Goal: Communication & Community: Answer question/provide support

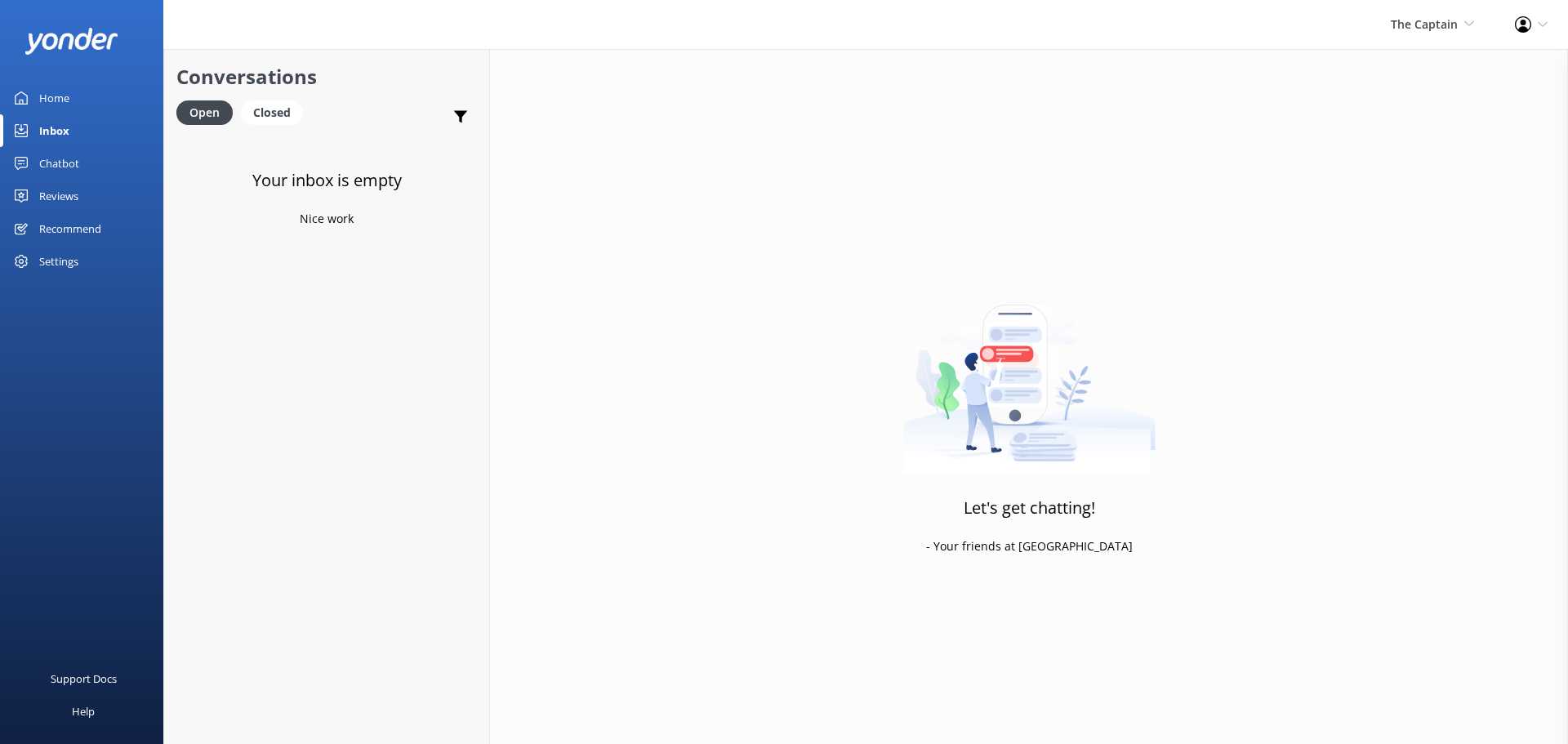
drag, startPoint x: 1420, startPoint y: 12, endPoint x: 1428, endPoint y: 36, distance: 25.3
click at [1420, 12] on div "The Captain De Palm Island Aruba's Activities Expert The Captain" at bounding box center [1432, 25] width 124 height 49
click at [1427, 68] on link "De [GEOGRAPHIC_DATA]" at bounding box center [1413, 70] width 163 height 39
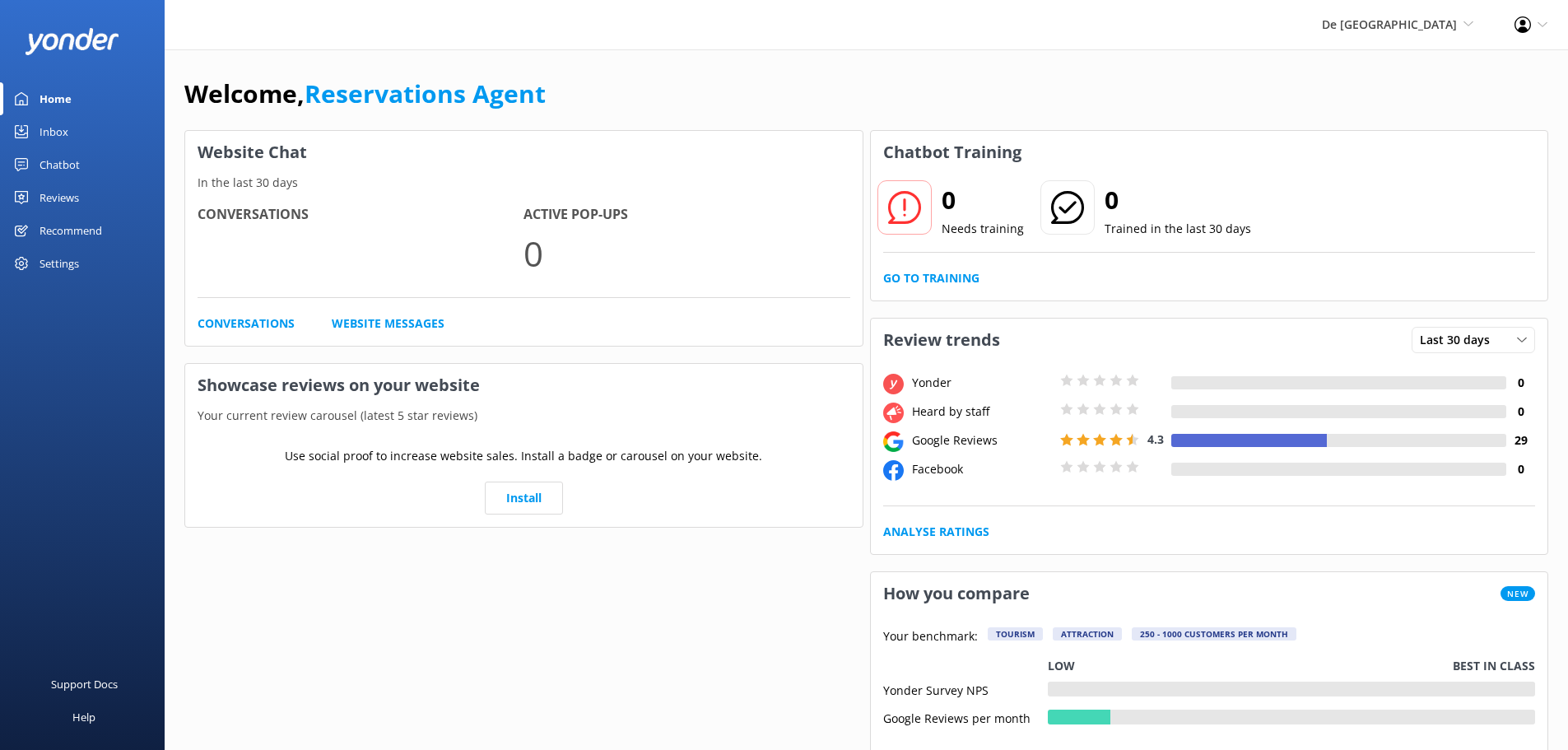
click at [47, 130] on div "Inbox" at bounding box center [53, 132] width 28 height 33
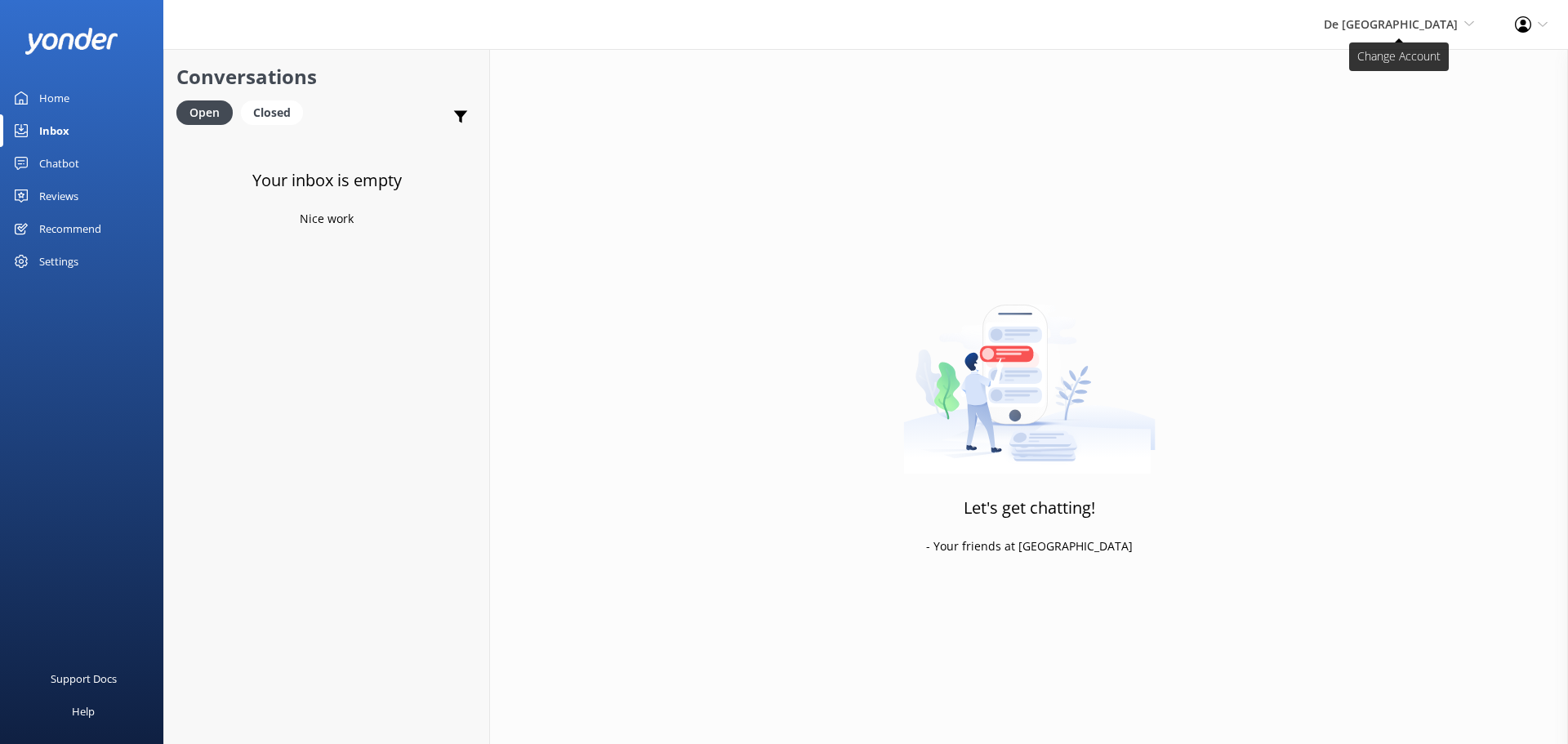
click at [1415, 31] on span "De [GEOGRAPHIC_DATA]" at bounding box center [1391, 24] width 134 height 15
click at [1419, 111] on link "Aruba's Activities Expert" at bounding box center [1413, 109] width 163 height 39
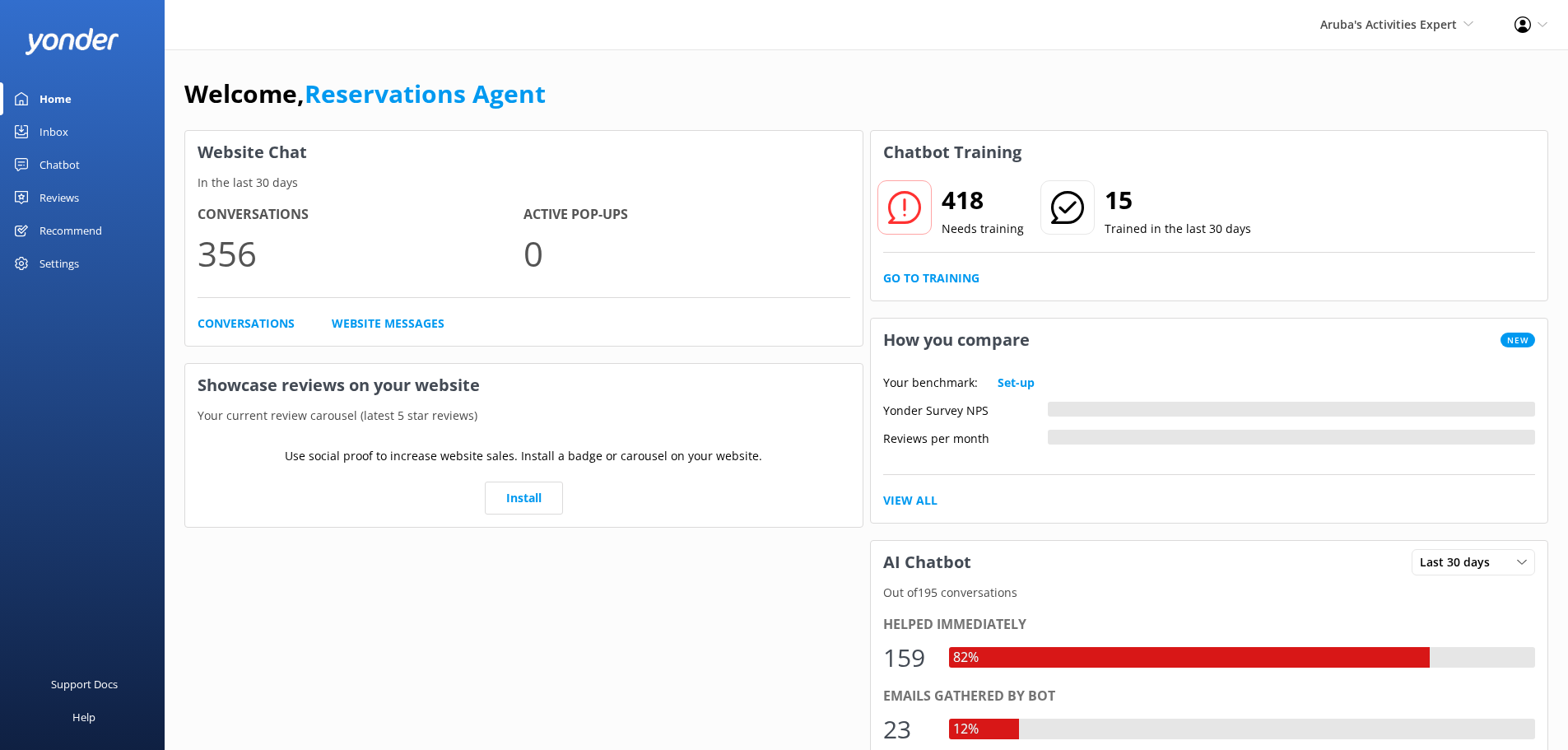
click at [59, 131] on div "Inbox" at bounding box center [53, 132] width 28 height 33
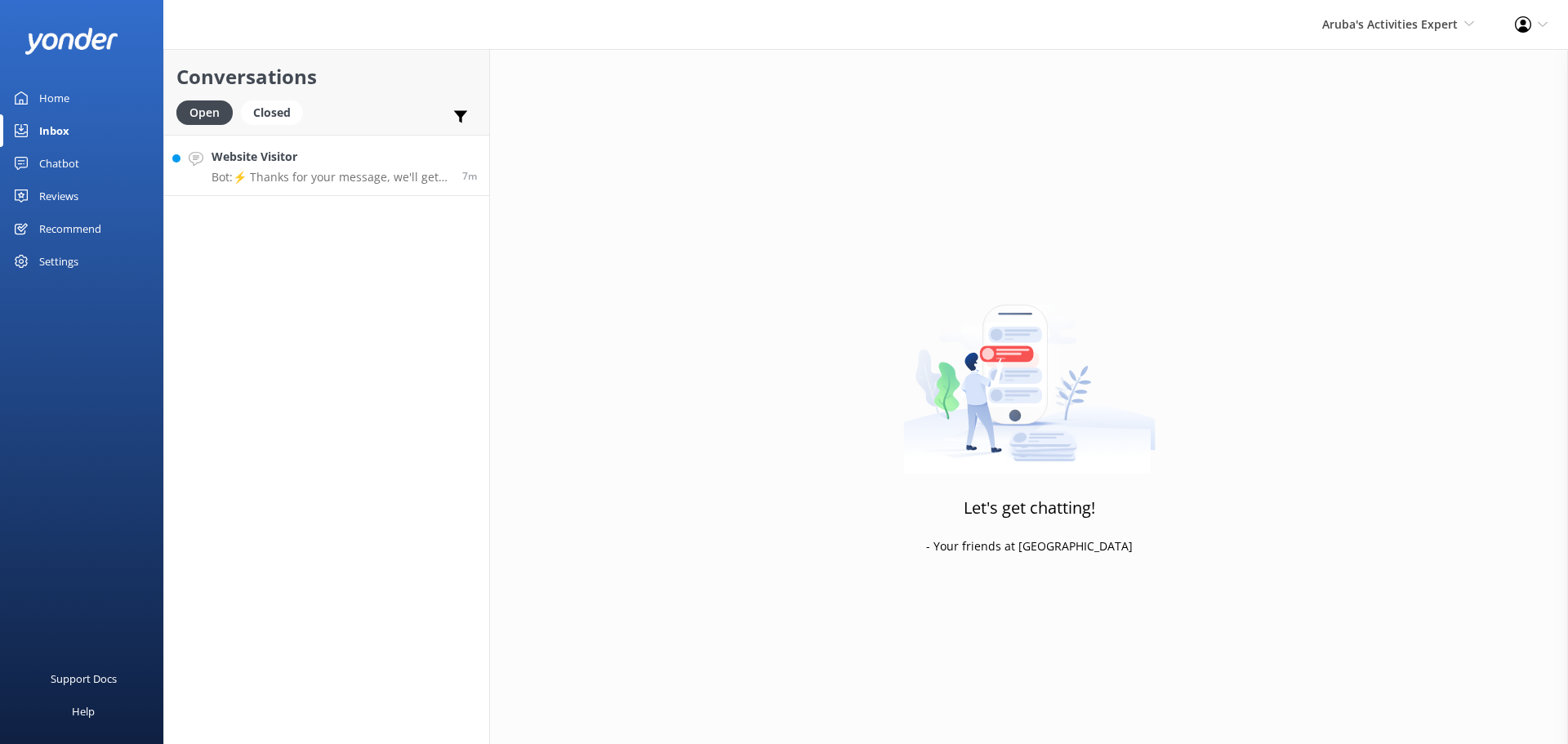
click at [296, 164] on h4 "Website Visitor" at bounding box center [330, 157] width 238 height 18
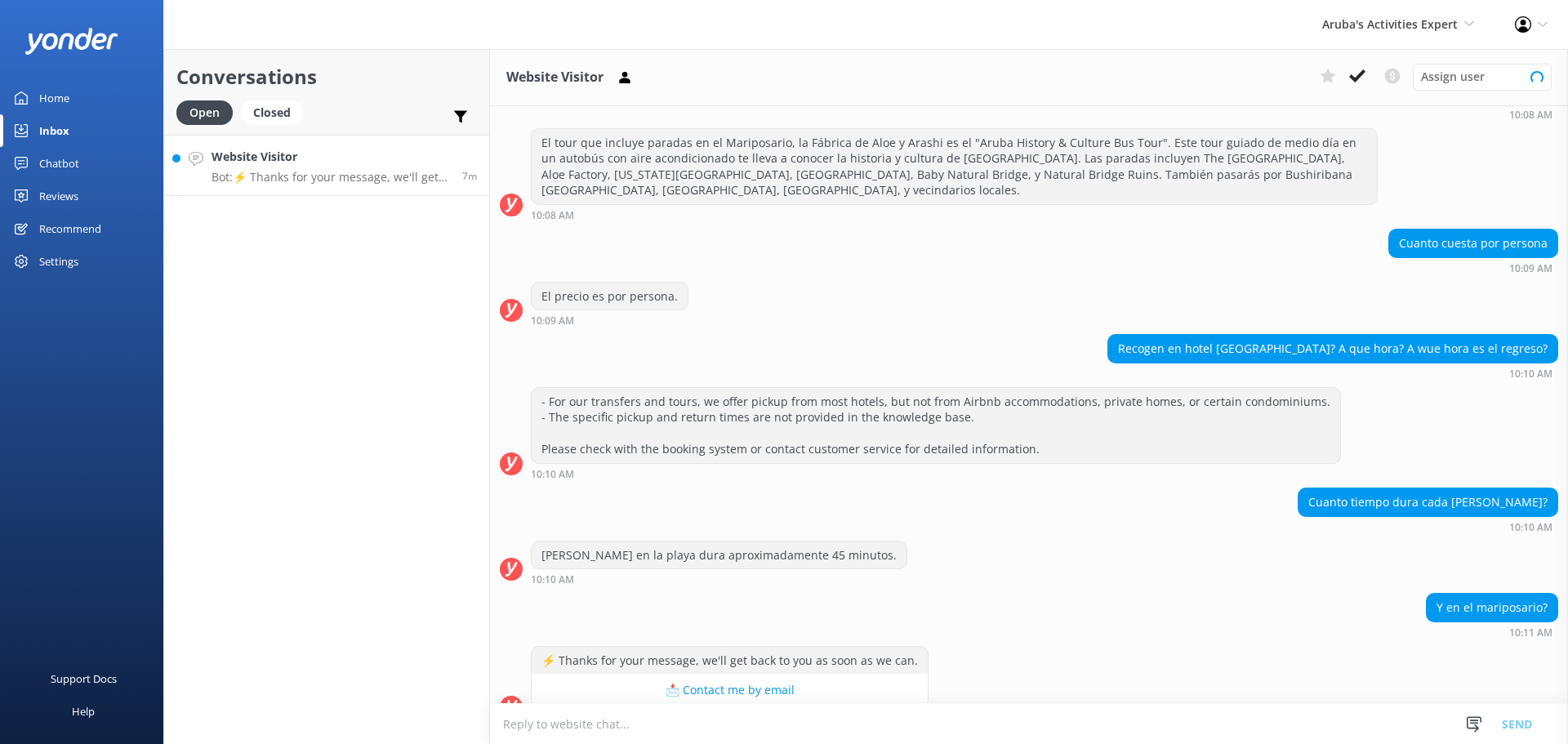
scroll to position [418, 0]
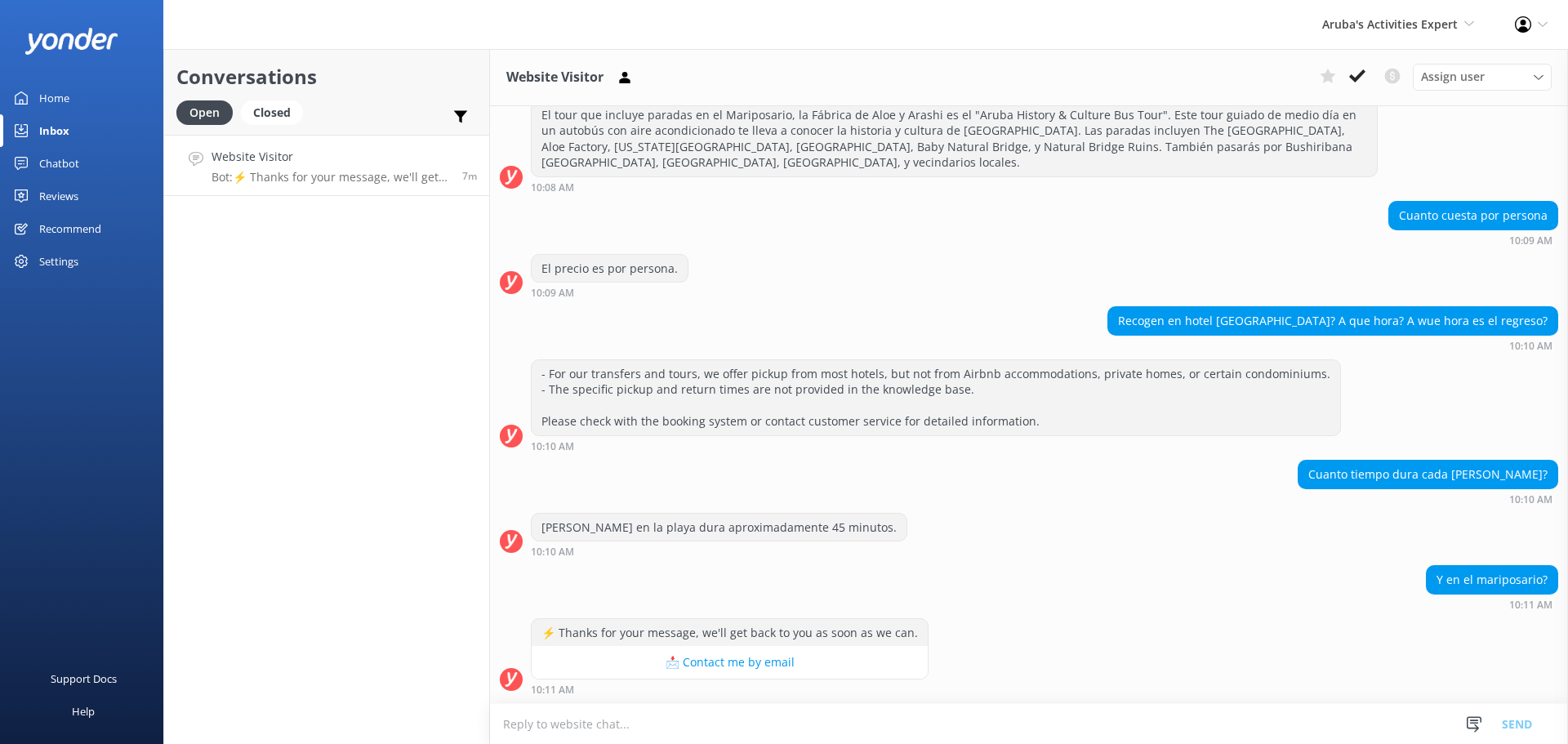
click at [394, 173] on p "Bot: ⚡ Thanks for your message, we'll get back to you as soon as we can." at bounding box center [330, 178] width 238 height 15
click at [646, 729] on textarea at bounding box center [1028, 725] width 1077 height 40
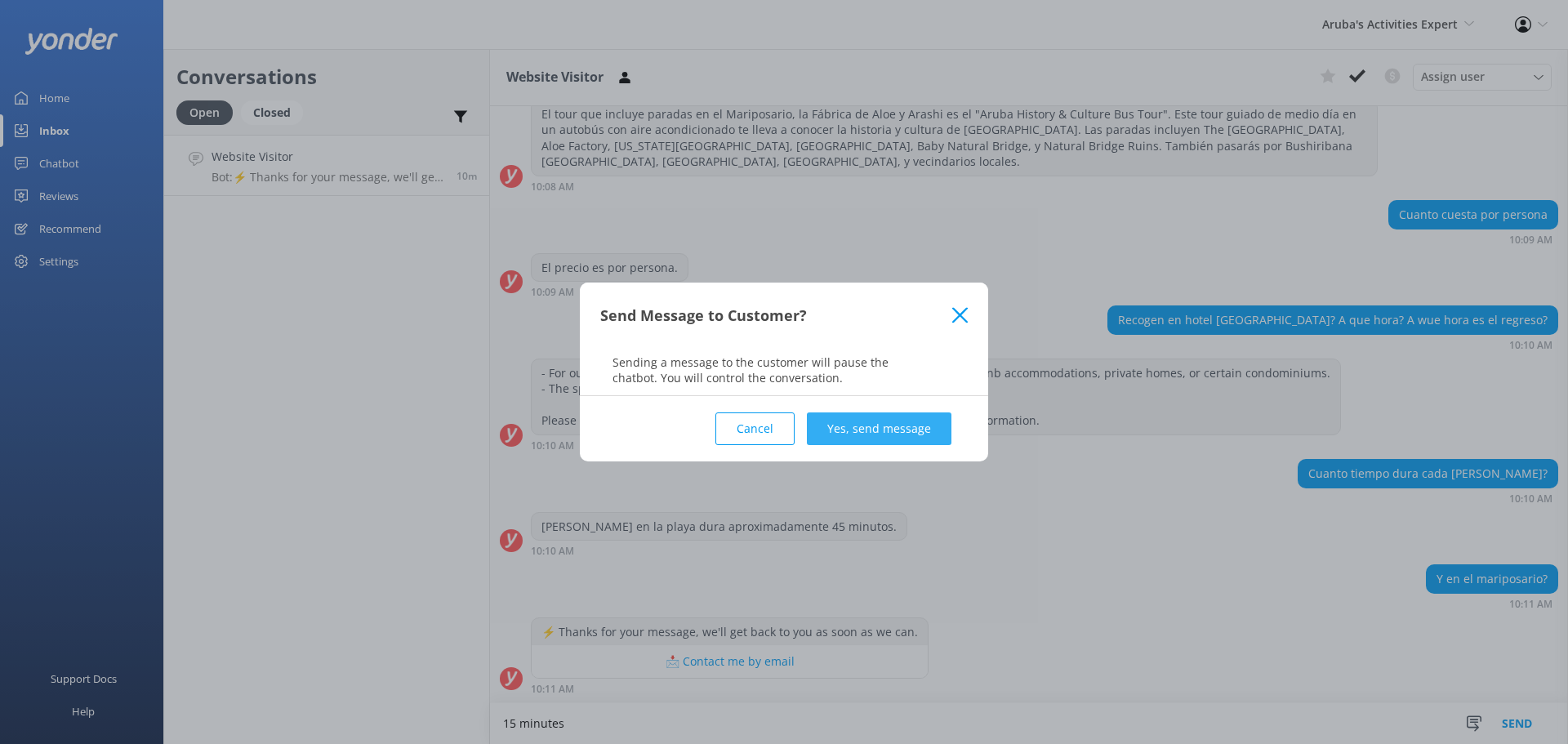
type textarea "15 minutes"
click at [910, 414] on button "Yes, send message" at bounding box center [879, 429] width 145 height 33
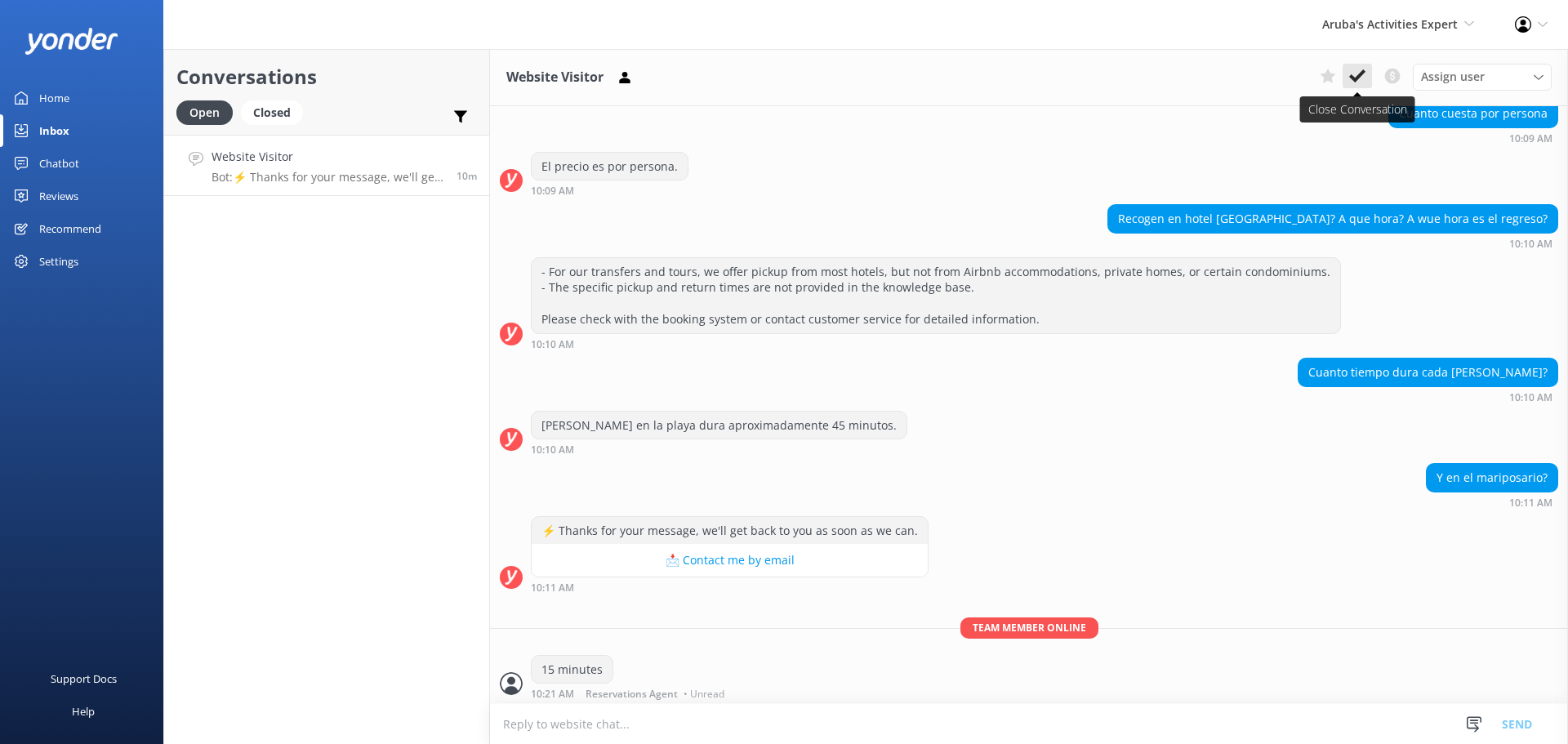
click at [1357, 74] on icon at bounding box center [1357, 76] width 16 height 16
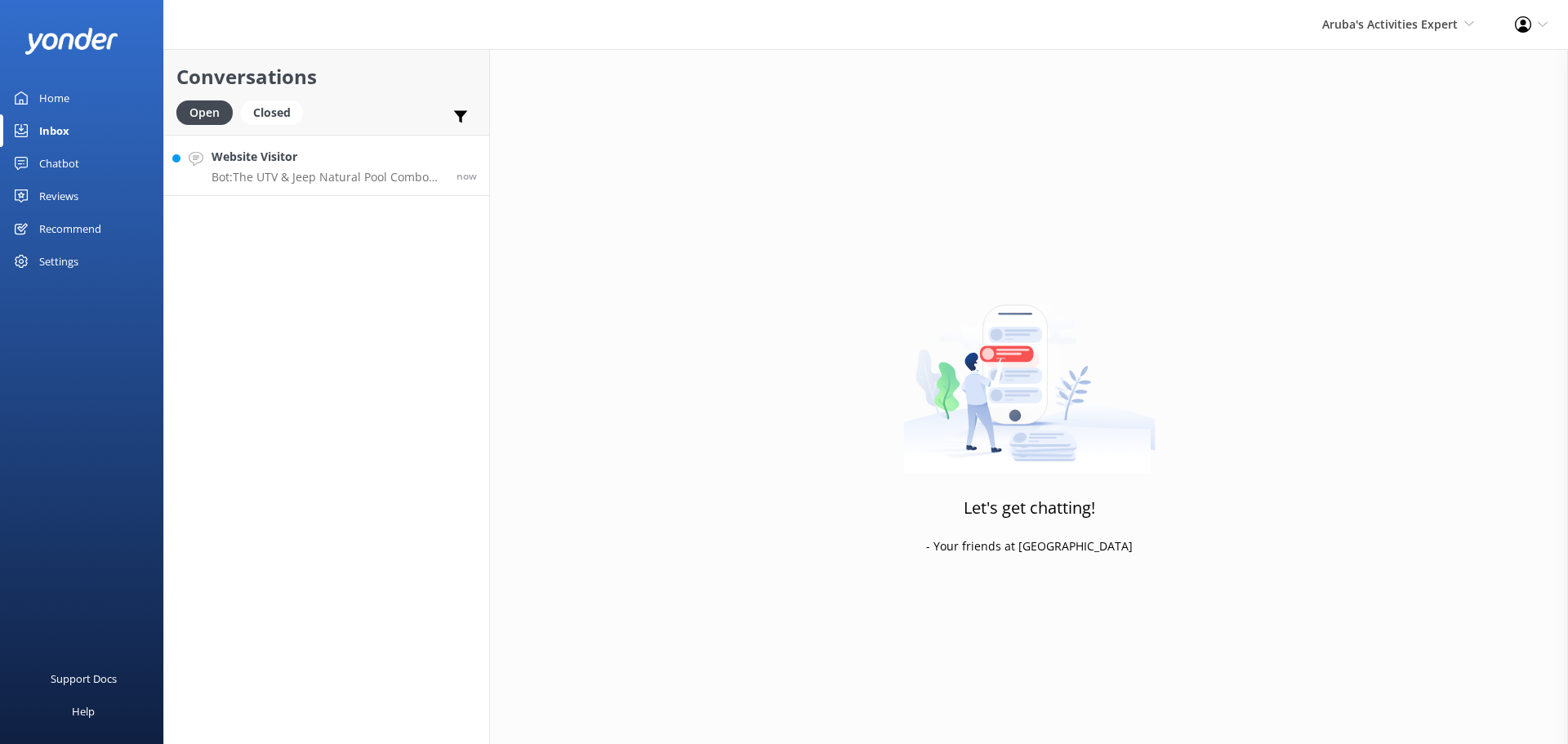
click at [347, 185] on link "Website Visitor Bot: The UTV & Jeep Natural Pool Combo Tour includes stops at t…" at bounding box center [326, 165] width 325 height 61
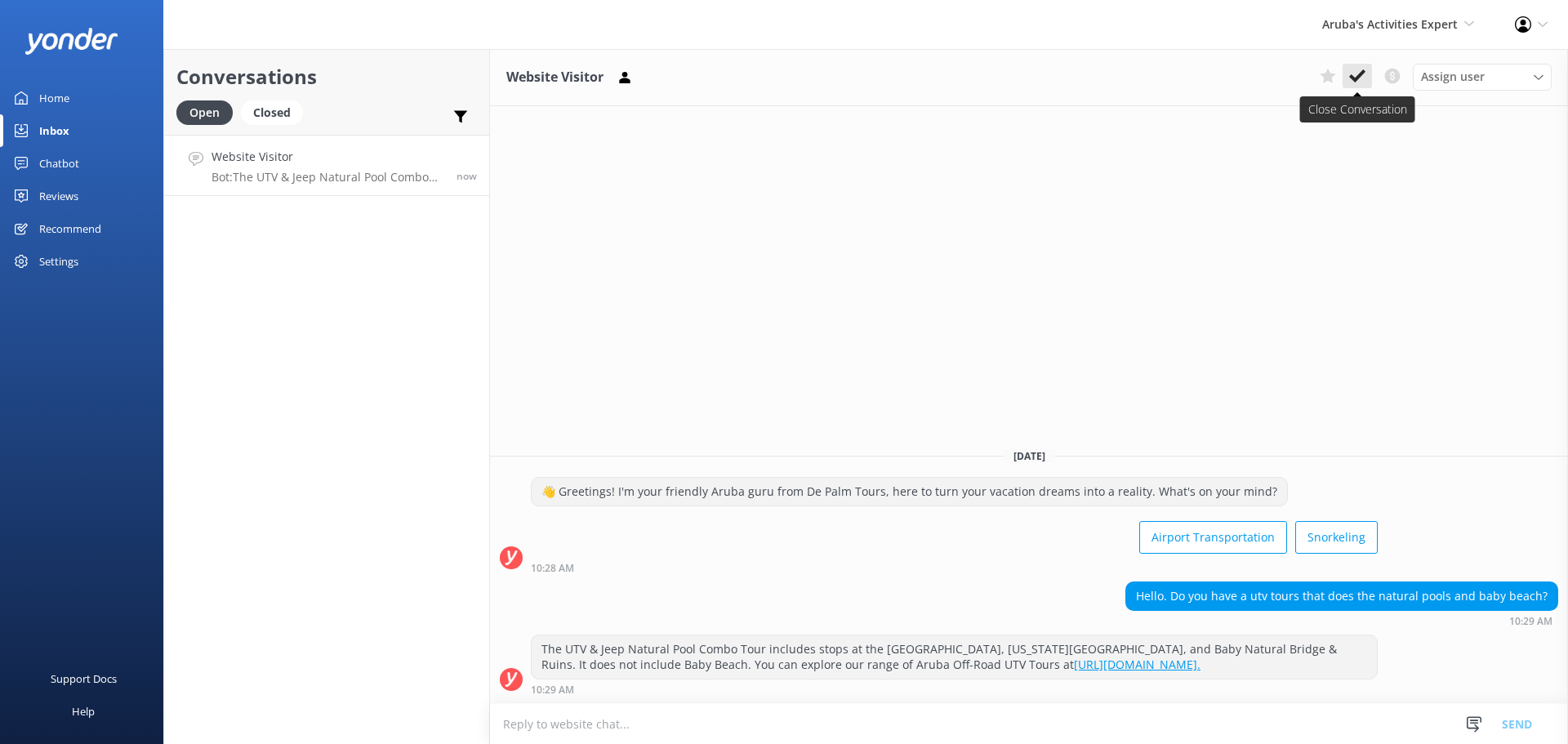
click at [1361, 71] on icon at bounding box center [1357, 76] width 16 height 16
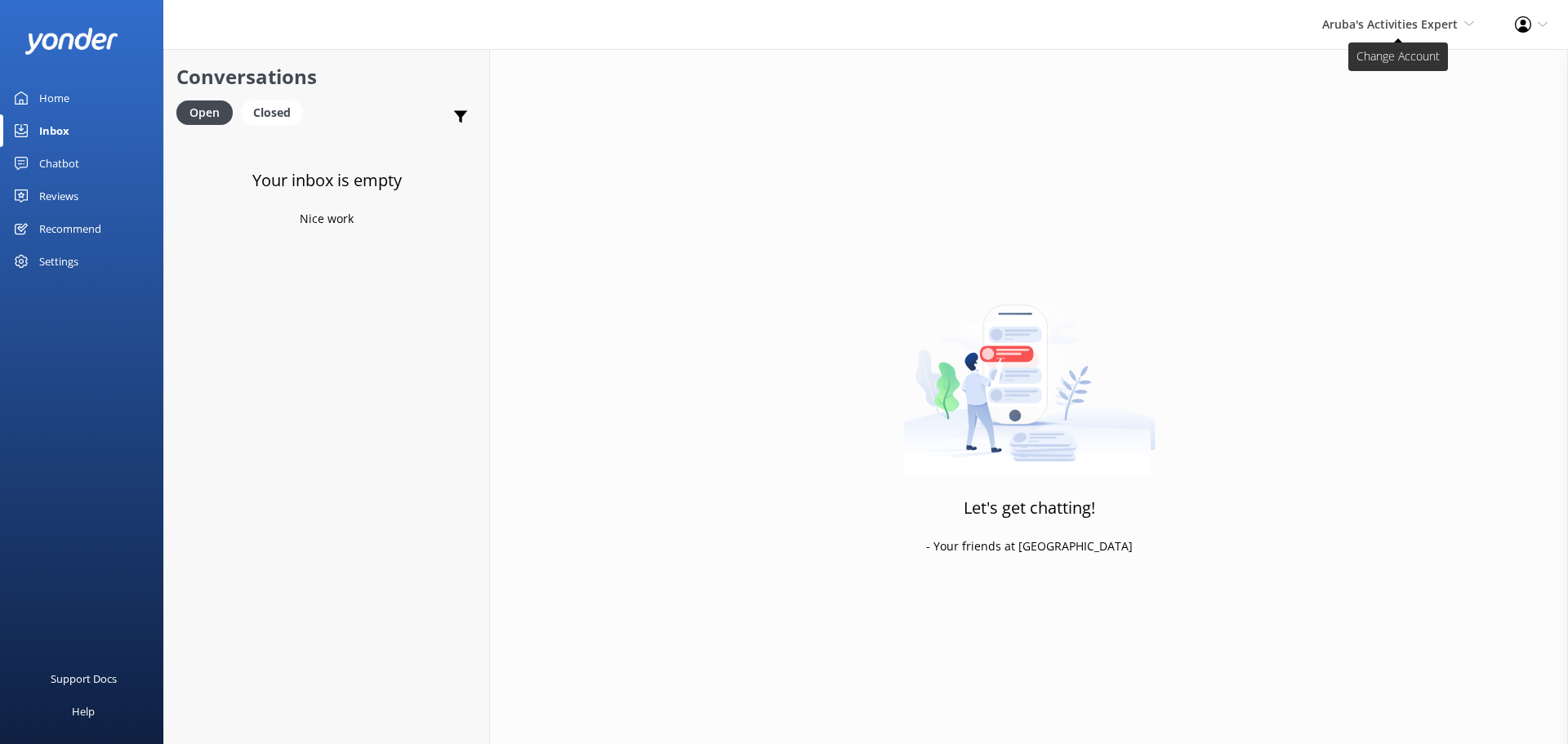
click at [1368, 32] on span "Aruba's Activities Expert [GEOGRAPHIC_DATA] [GEOGRAPHIC_DATA]'s Activities Expe…" at bounding box center [1398, 25] width 152 height 18
click at [1367, 59] on link "De [GEOGRAPHIC_DATA]" at bounding box center [1413, 70] width 163 height 39
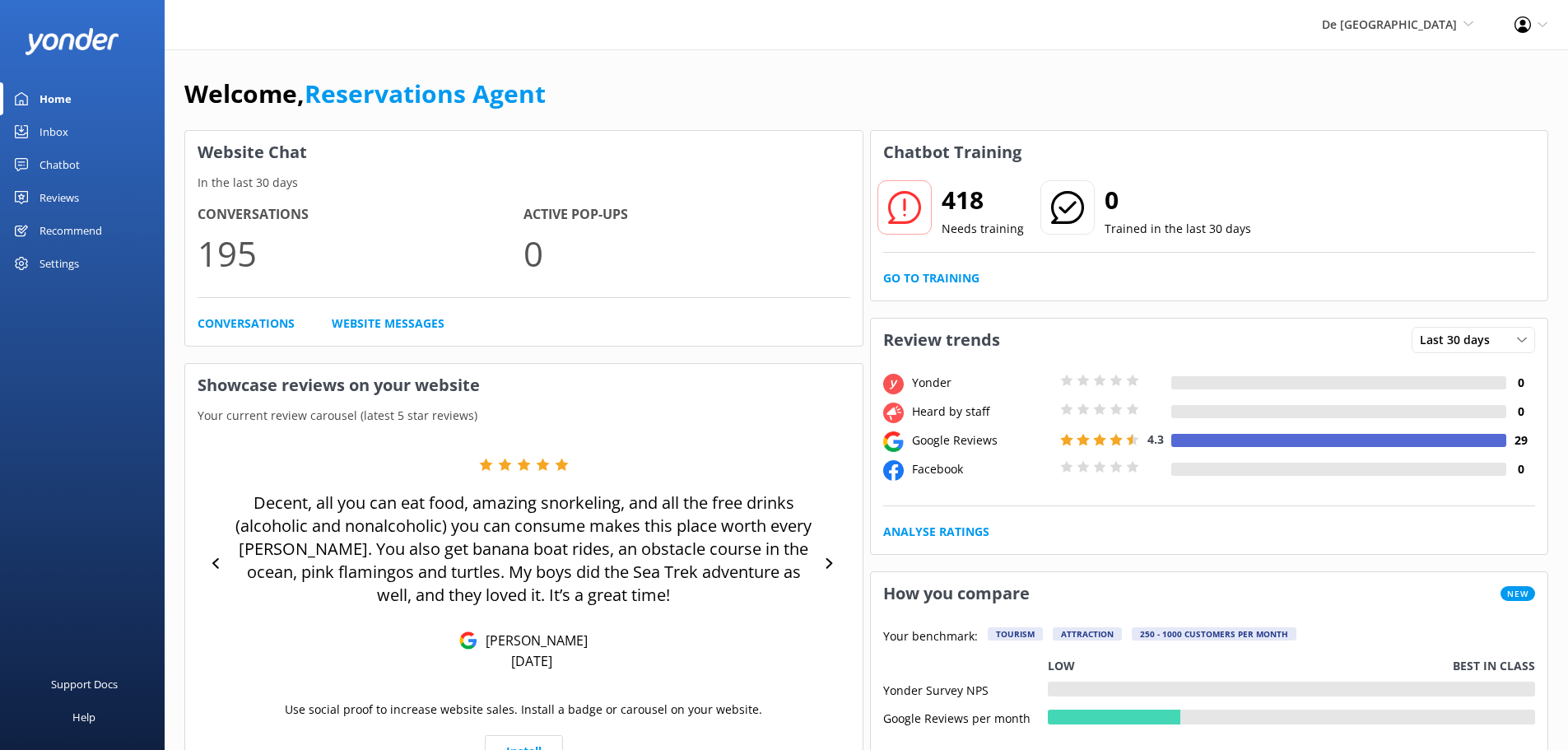
click at [47, 132] on div "Inbox" at bounding box center [53, 132] width 28 height 33
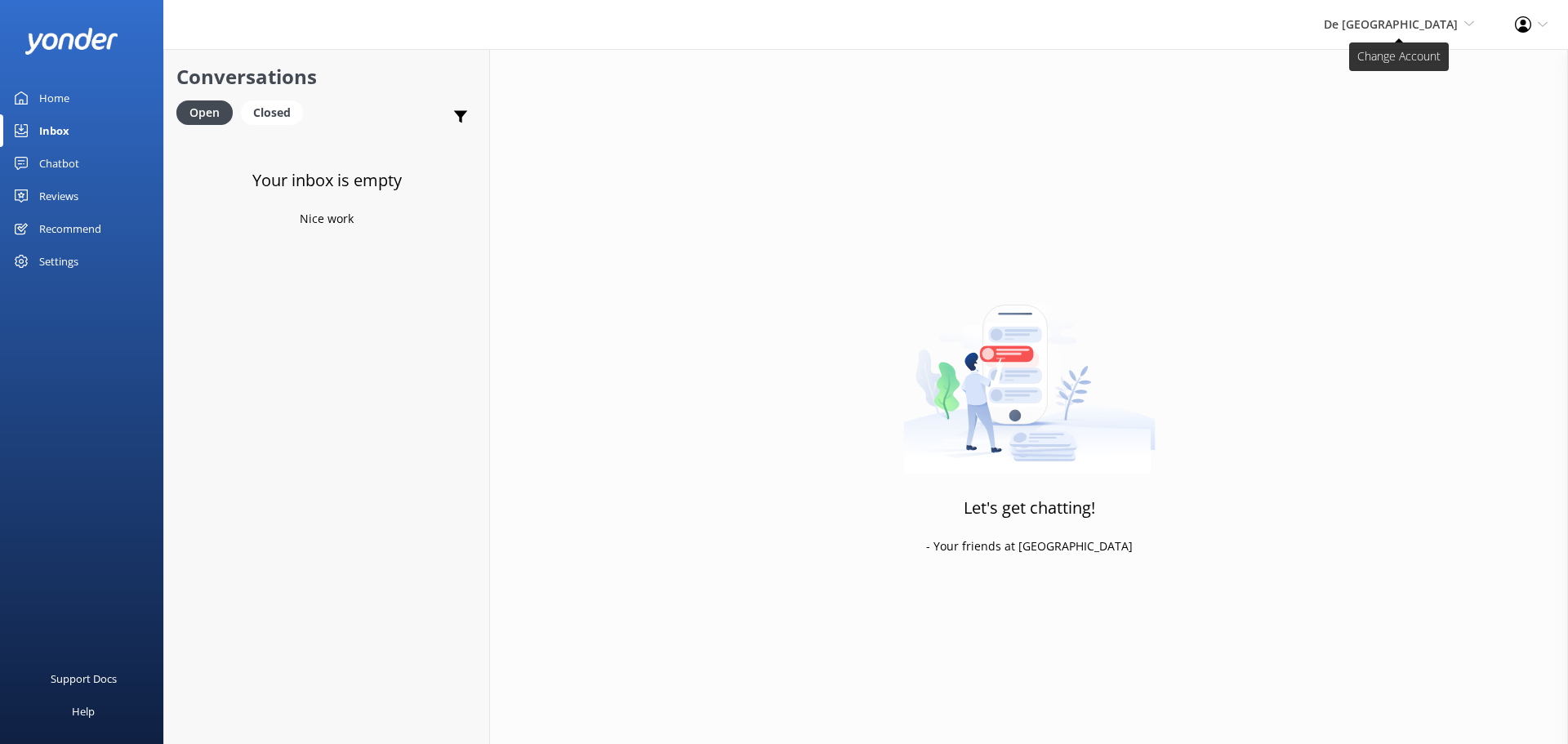
click at [1420, 16] on span "De [GEOGRAPHIC_DATA]" at bounding box center [1391, 24] width 134 height 15
click at [1407, 110] on link "Aruba's Activities Expert" at bounding box center [1413, 109] width 163 height 39
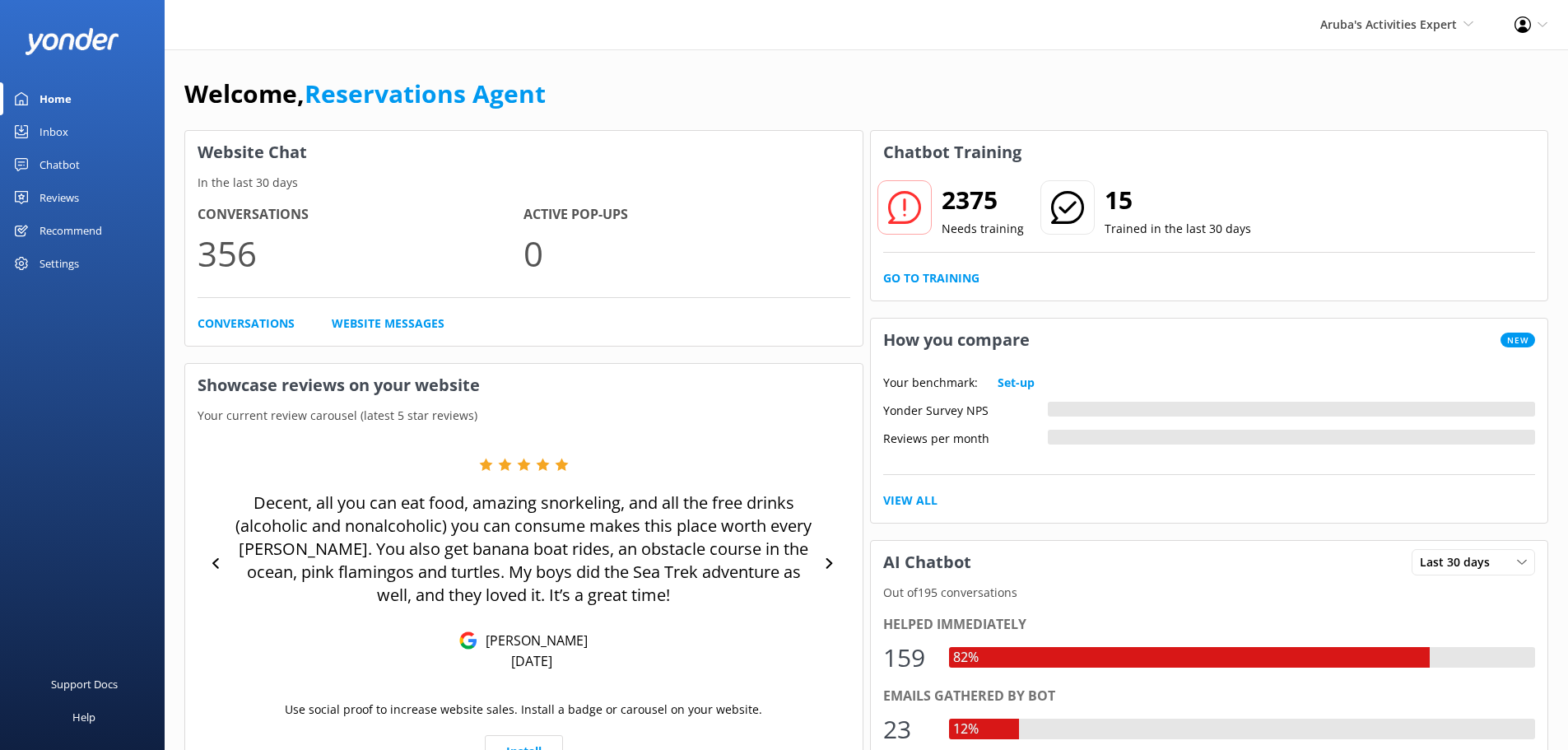
drag, startPoint x: 94, startPoint y: 137, endPoint x: 134, endPoint y: 137, distance: 40.0
click at [94, 137] on link "Inbox" at bounding box center [82, 132] width 164 height 33
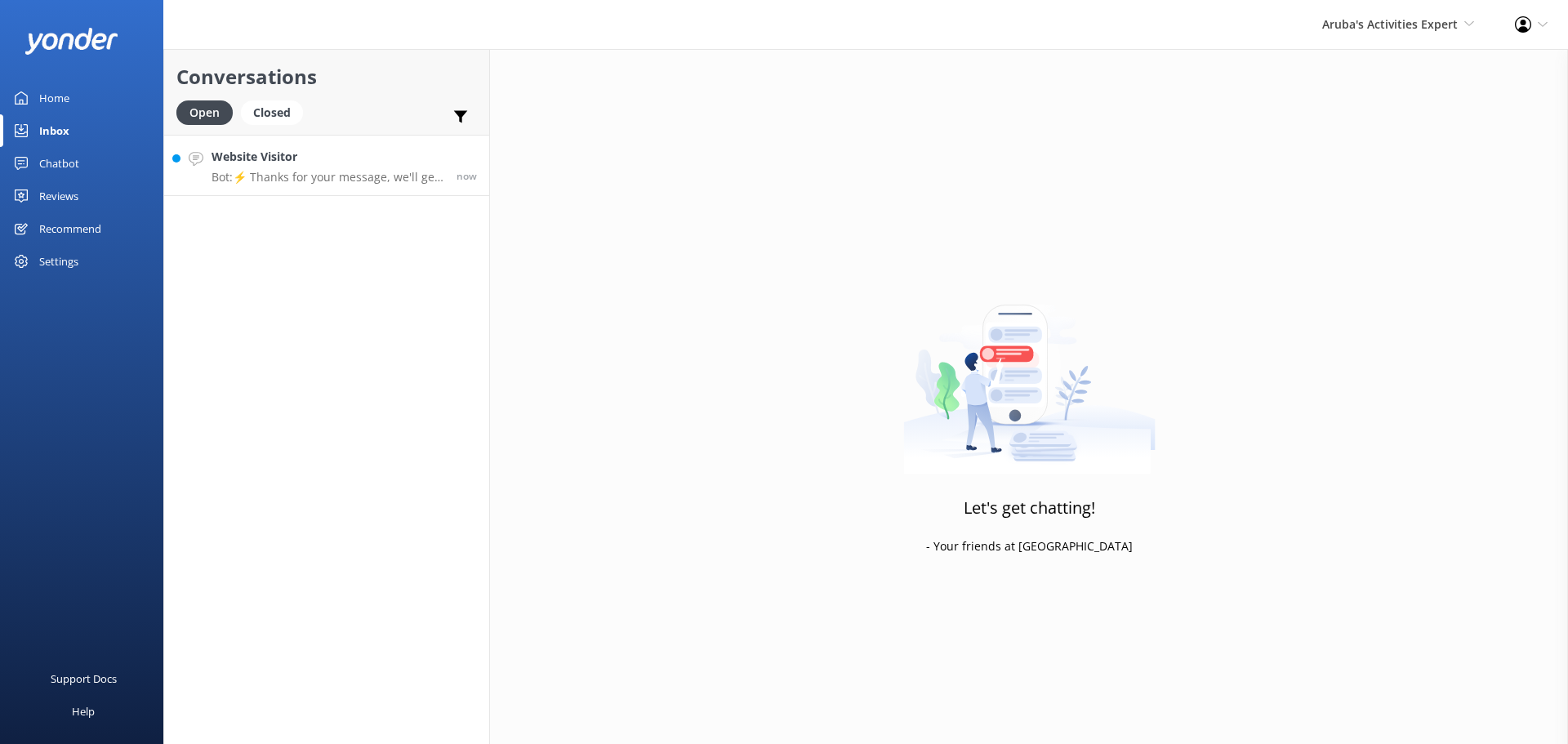
click at [360, 148] on h4 "Website Visitor" at bounding box center [328, 157] width 233 height 18
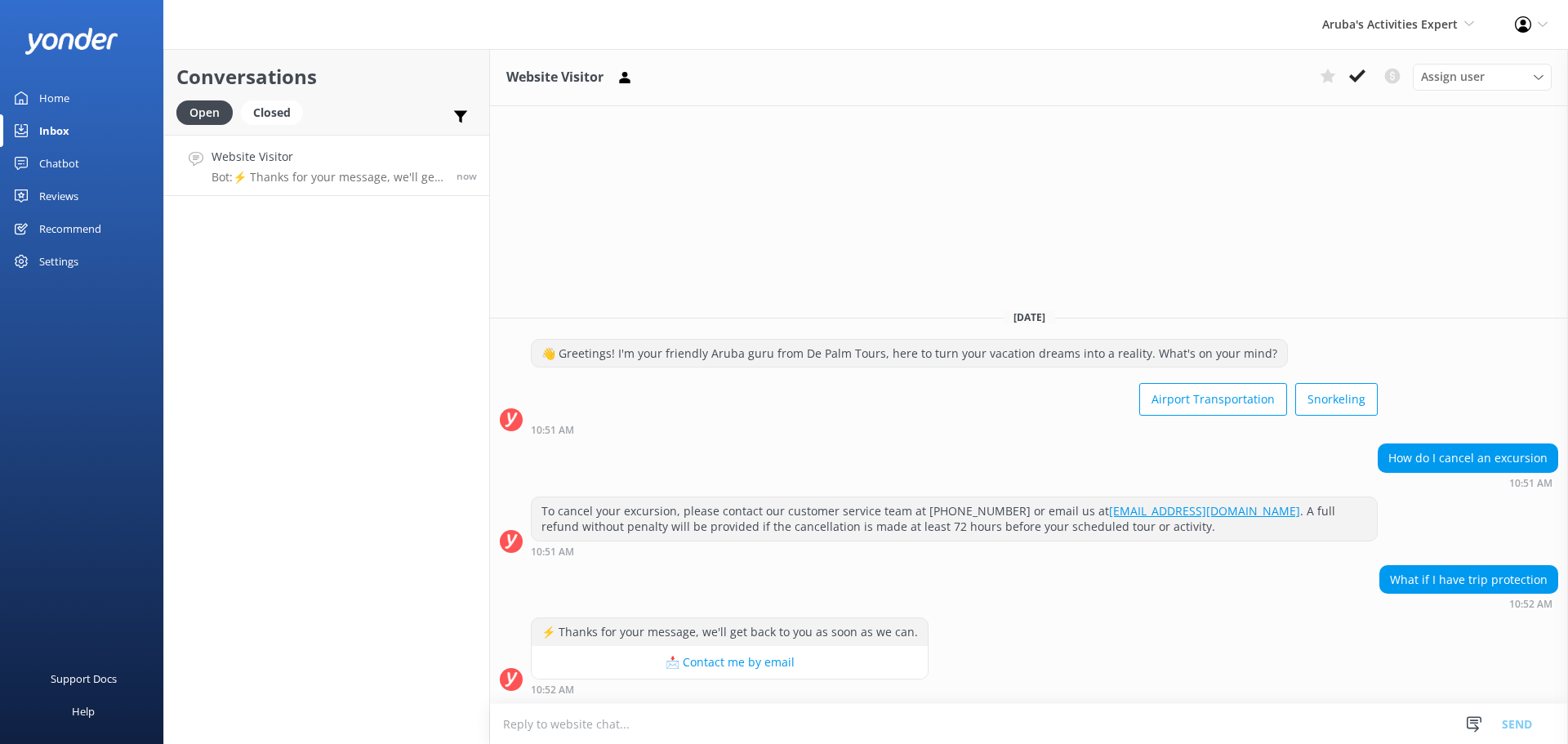
click at [673, 715] on textarea at bounding box center [1028, 725] width 1077 height 40
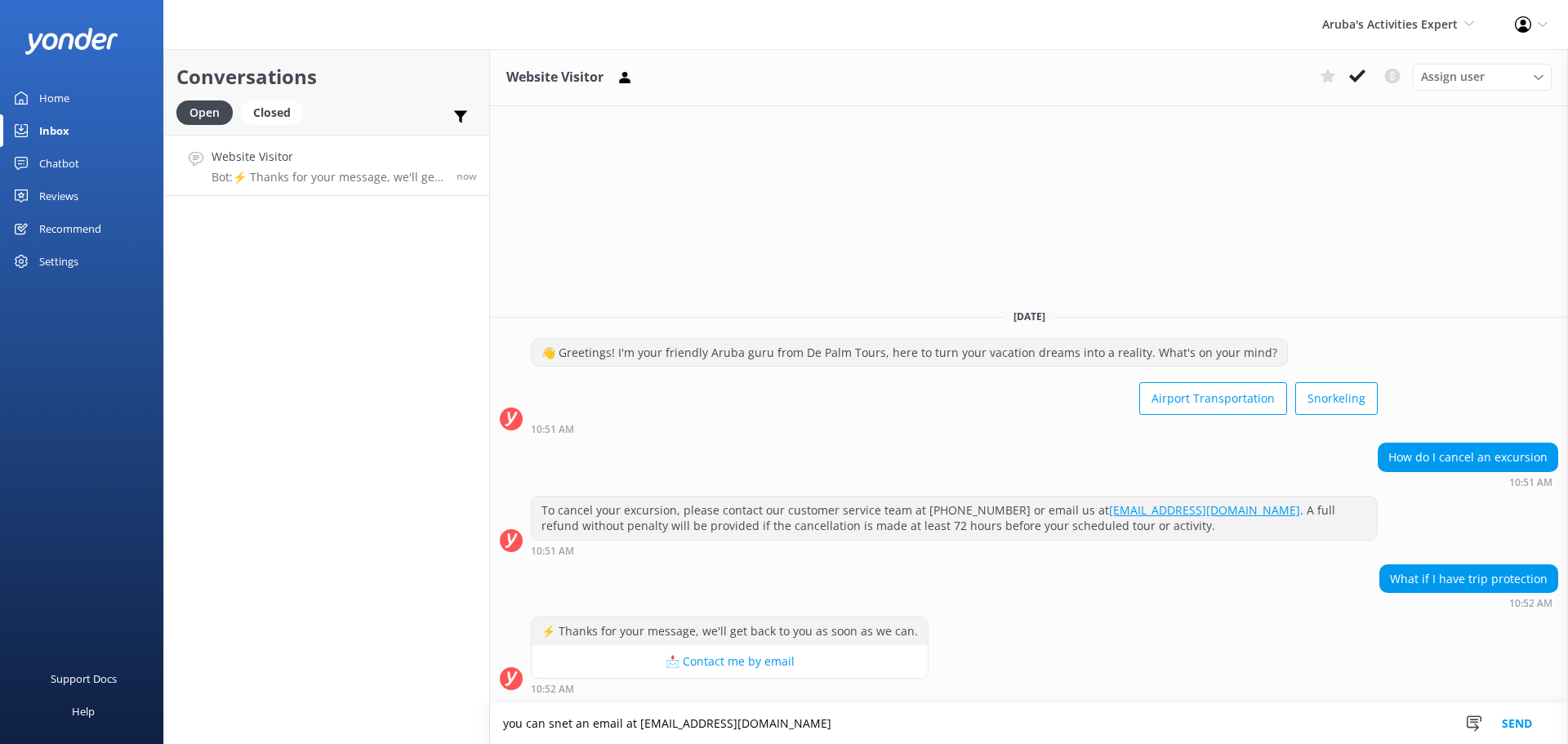
click at [572, 722] on textarea "you can snet an email at reservations@depalmtours.com" at bounding box center [1028, 724] width 1077 height 41
drag, startPoint x: 569, startPoint y: 726, endPoint x: 545, endPoint y: 729, distance: 24.2
click at [545, 729] on textarea "you can snet an email at reservations@depalmtours.com" at bounding box center [1028, 724] width 1077 height 41
click at [829, 726] on textarea "you can sent an email at reservations@depalmtours.com" at bounding box center [1028, 724] width 1077 height 41
type textarea "you can sent an email at reservations@depalmtours.com with your request"
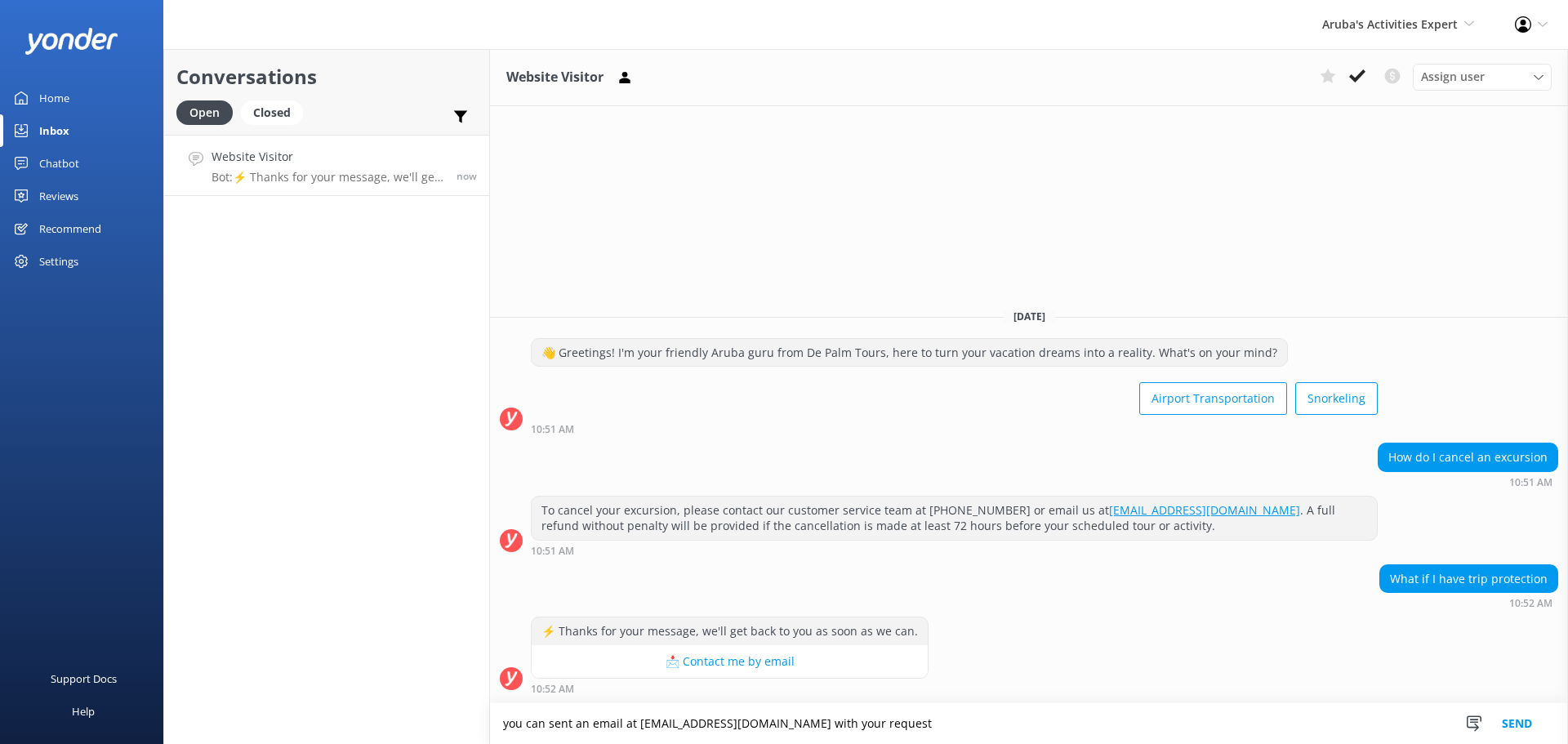
click at [1547, 718] on div "Snippets Manage Save time responding and get consistent tone of response by cre…" at bounding box center [1504, 724] width 126 height 41
click at [1535, 723] on button "Send" at bounding box center [1516, 724] width 61 height 41
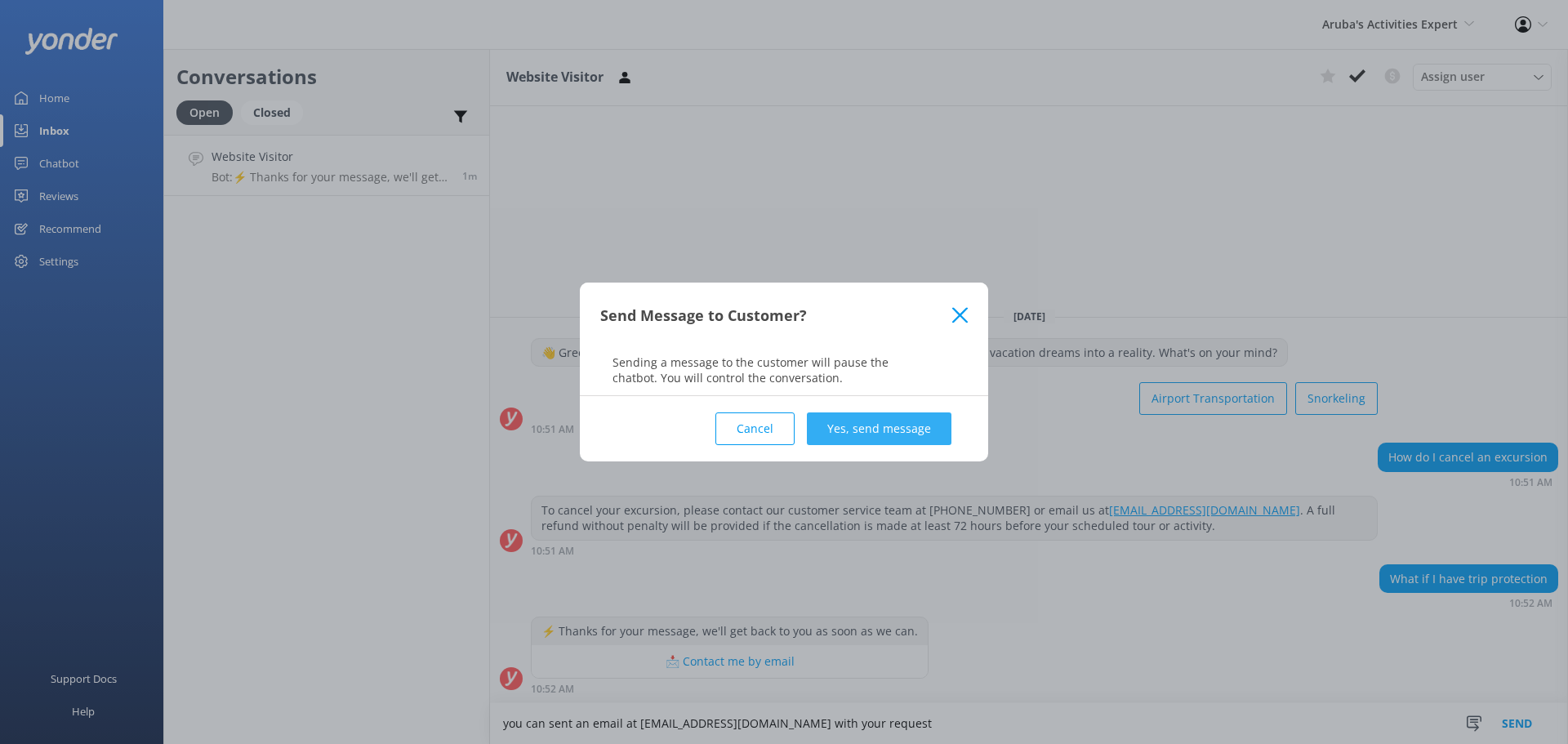
click at [874, 423] on button "Yes, send message" at bounding box center [879, 429] width 145 height 33
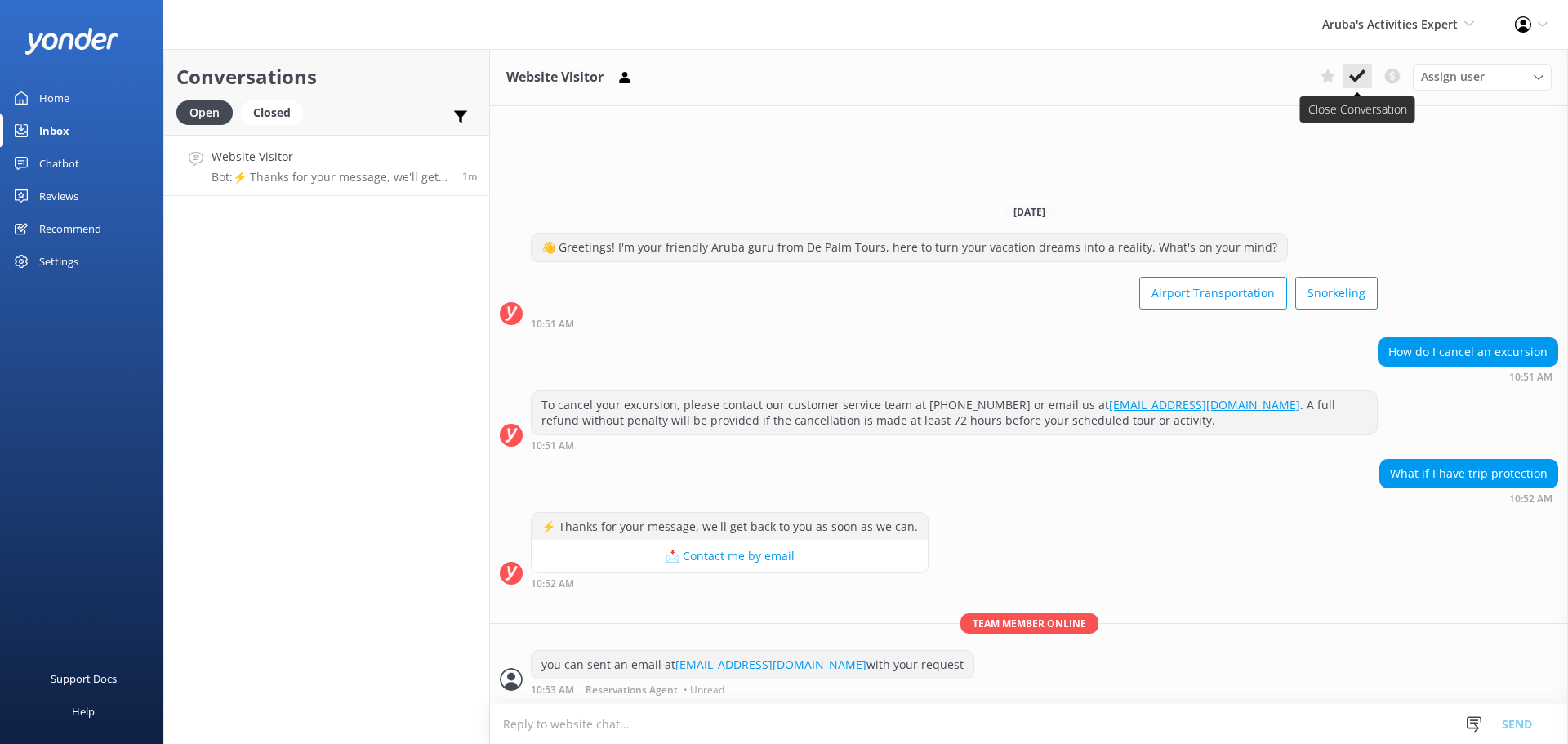
click at [1361, 72] on icon at bounding box center [1357, 76] width 16 height 16
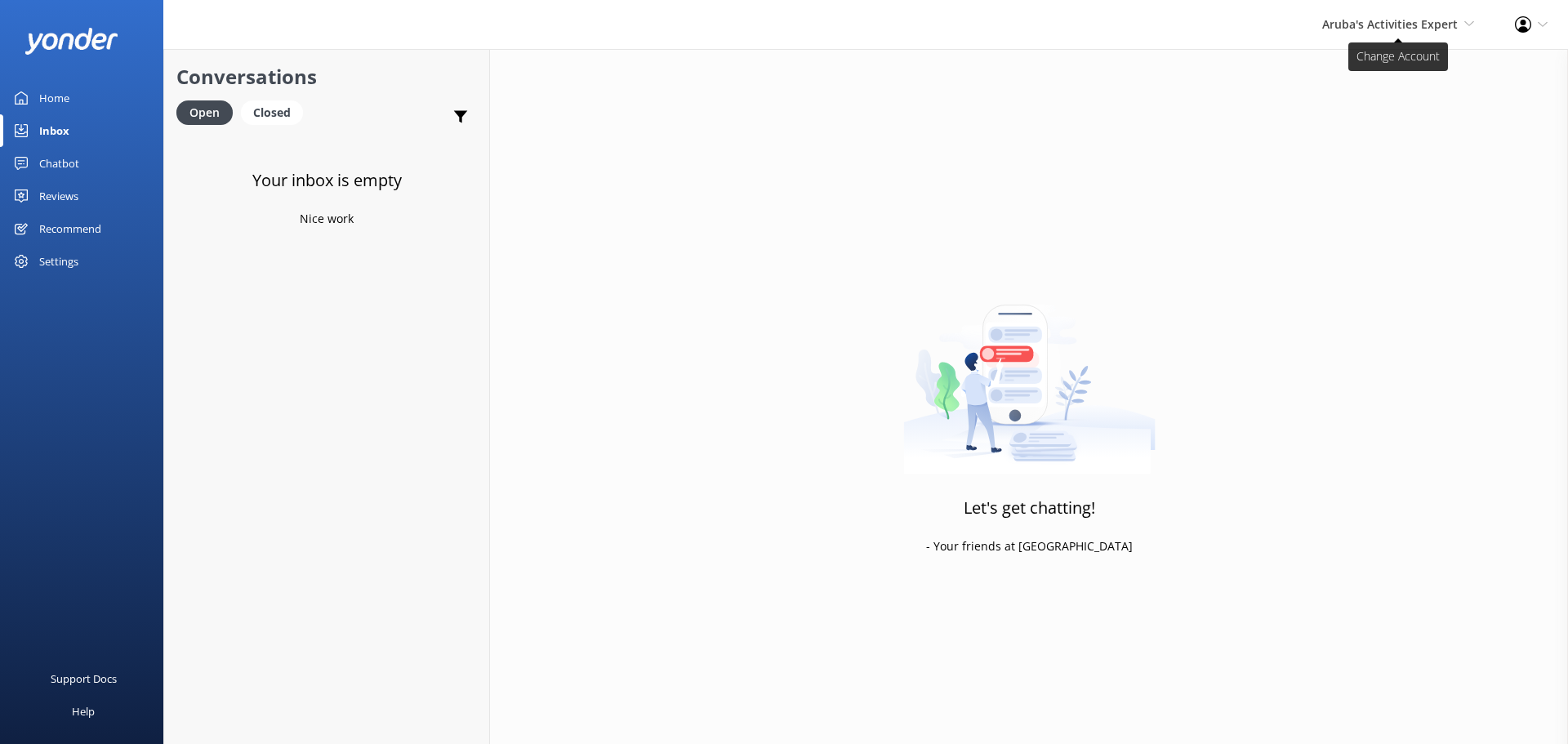
click at [1368, 26] on span "Aruba's Activities Expert" at bounding box center [1390, 24] width 136 height 15
click at [1351, 84] on link "De [GEOGRAPHIC_DATA]" at bounding box center [1413, 70] width 163 height 39
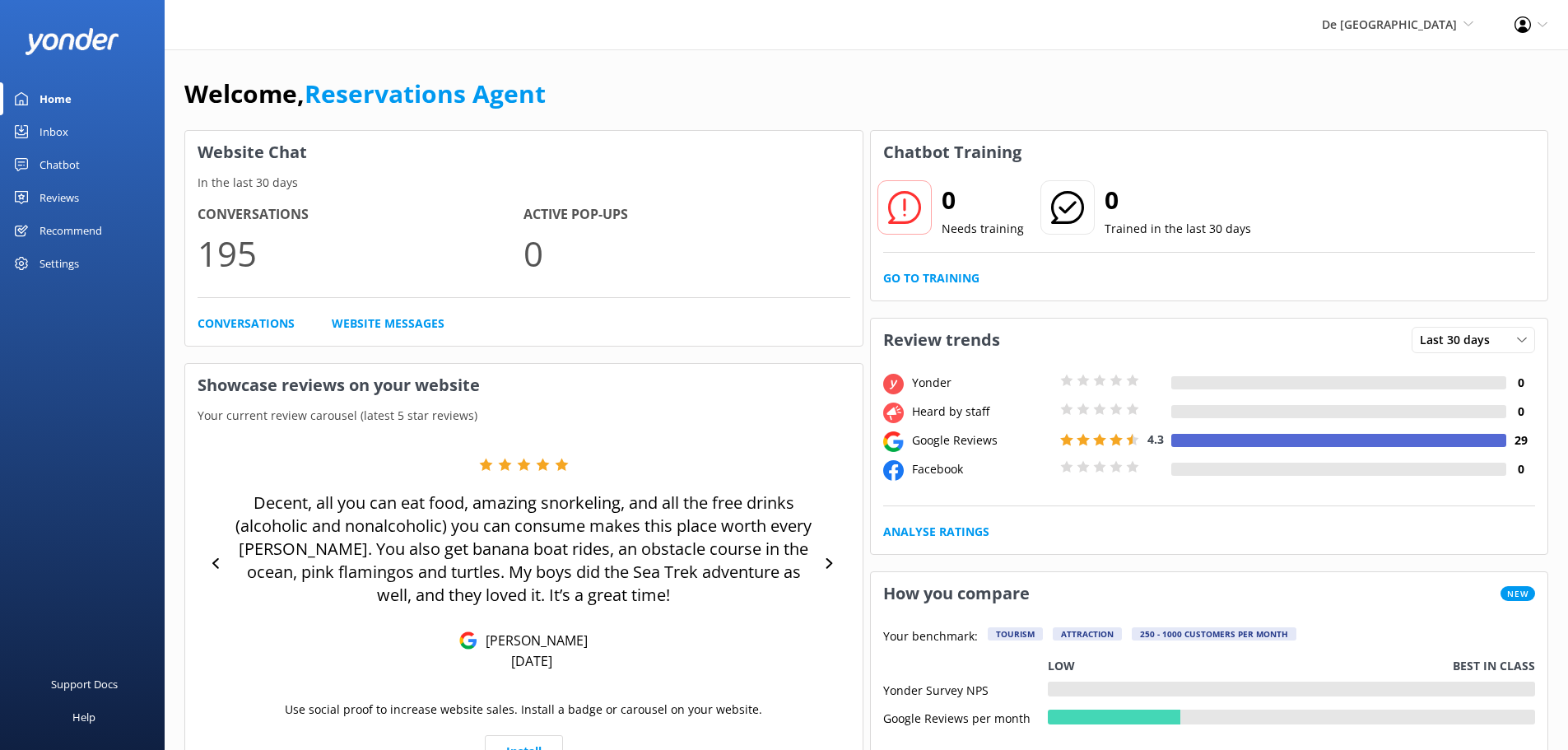
click at [49, 129] on div "Inbox" at bounding box center [53, 132] width 28 height 33
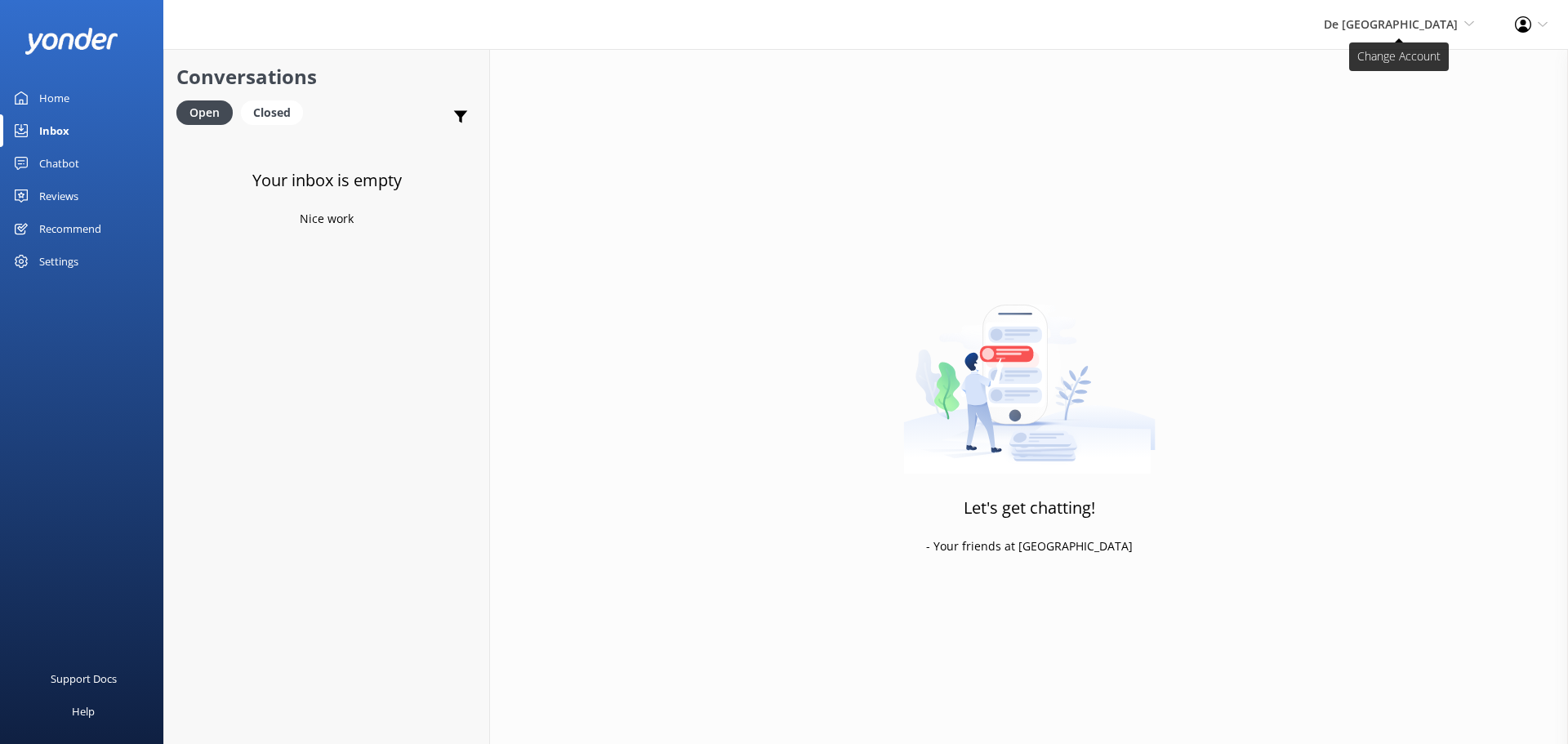
click at [1430, 29] on span "De [GEOGRAPHIC_DATA]" at bounding box center [1391, 24] width 134 height 15
click at [1400, 151] on link "The Captain" at bounding box center [1413, 148] width 163 height 39
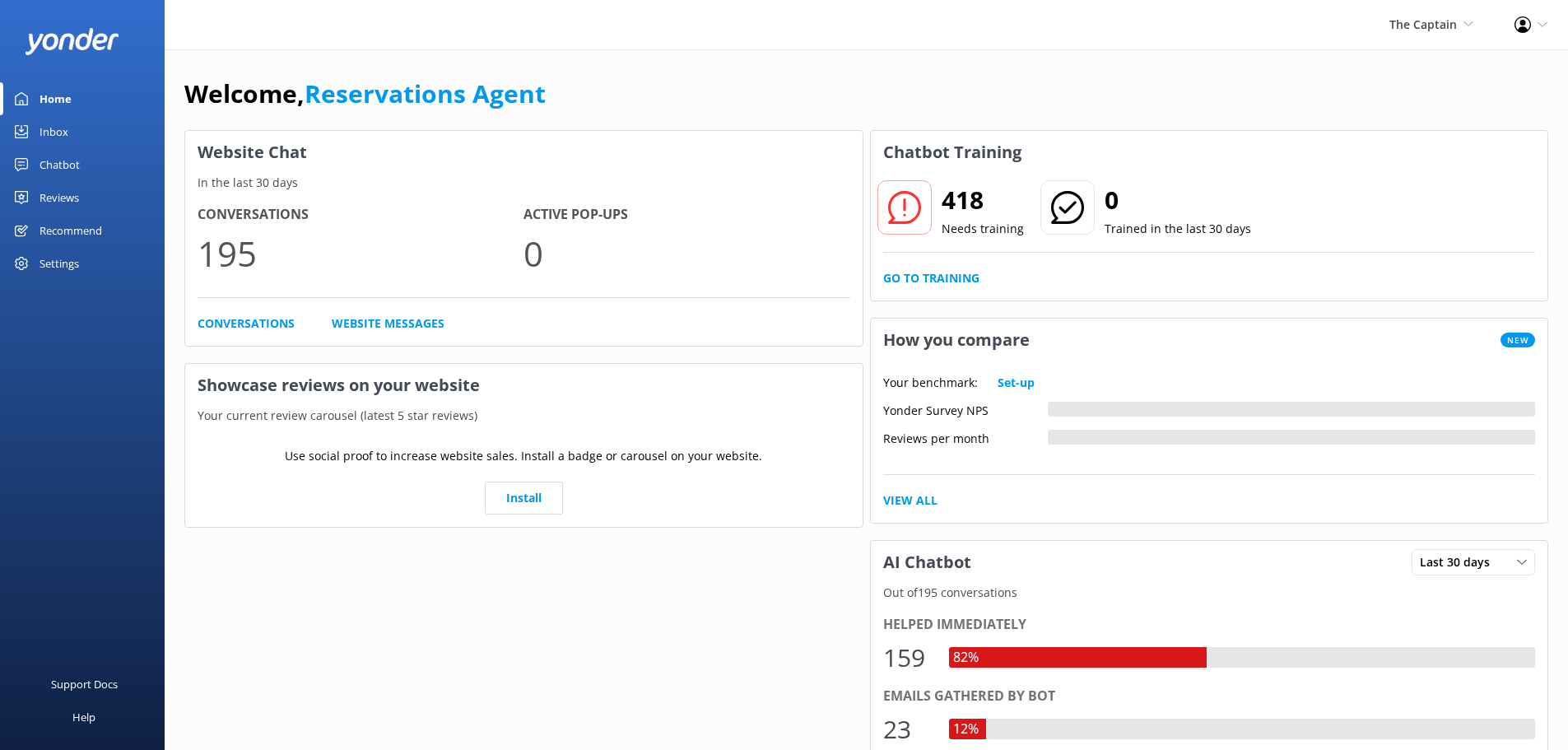
click at [73, 130] on link "Inbox" at bounding box center [82, 132] width 164 height 33
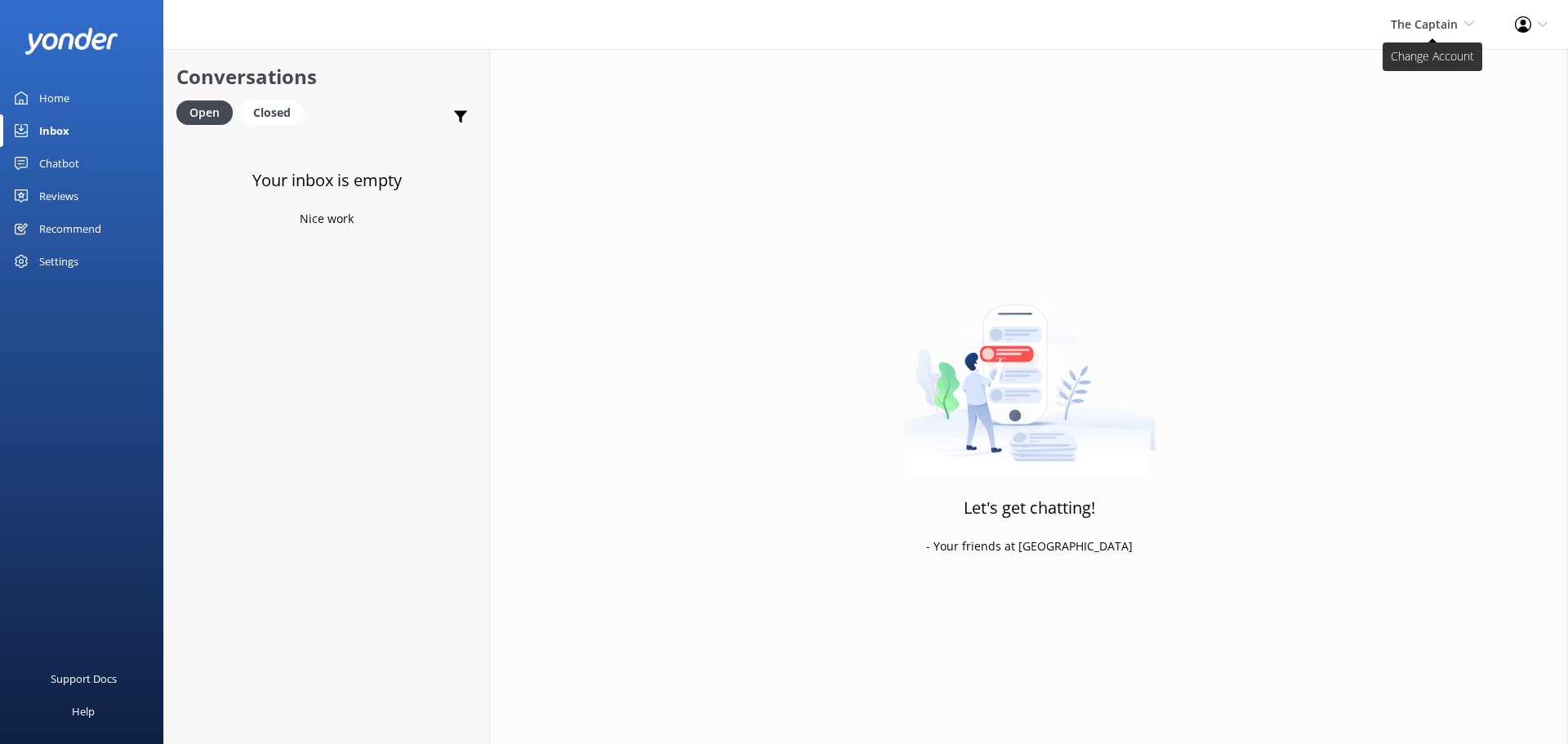
click at [1410, 28] on span "The Captain" at bounding box center [1424, 24] width 67 height 15
click at [1408, 155] on link "The Captain" at bounding box center [1413, 148] width 163 height 39
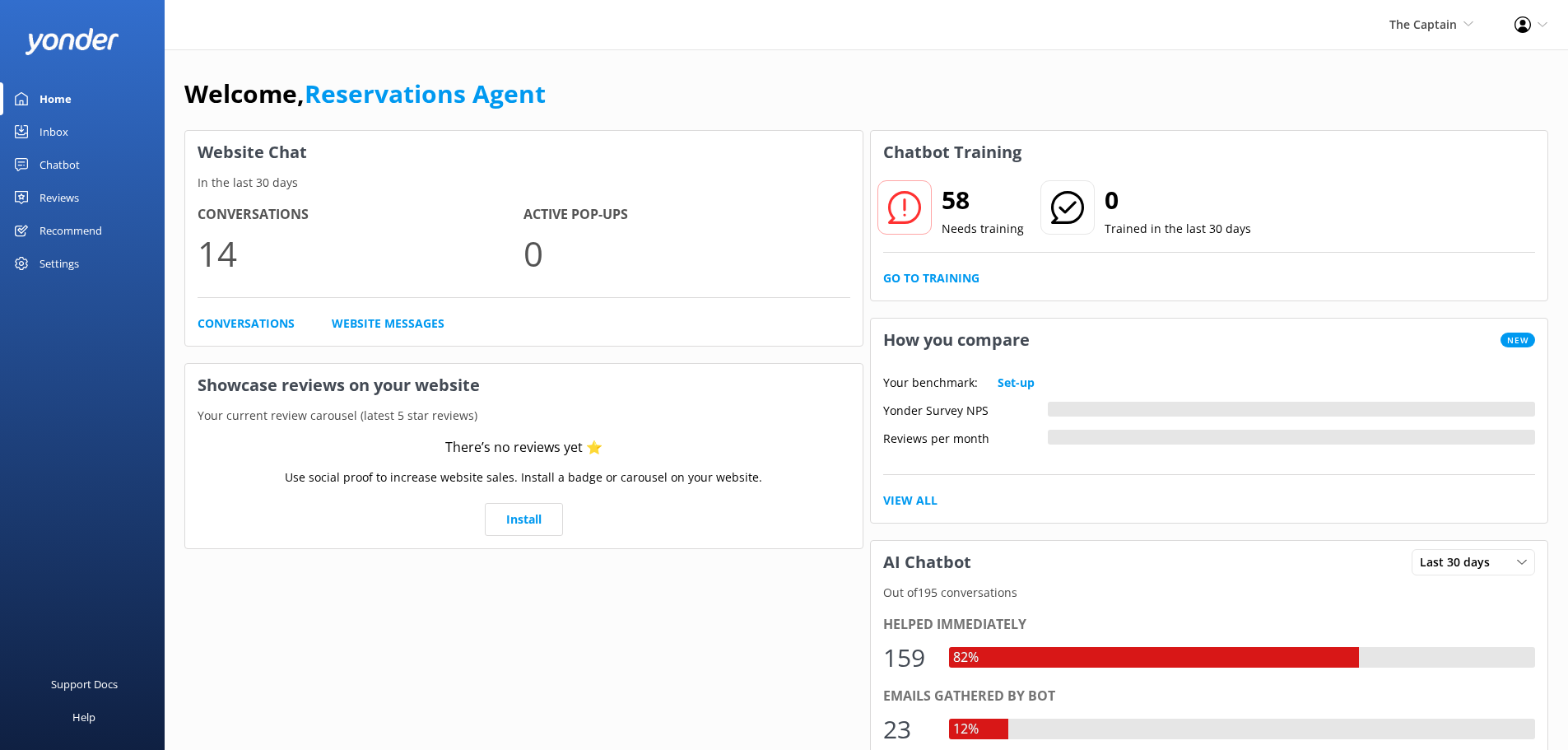
click at [61, 132] on div "Inbox" at bounding box center [53, 132] width 28 height 33
